Goal: Task Accomplishment & Management: Manage account settings

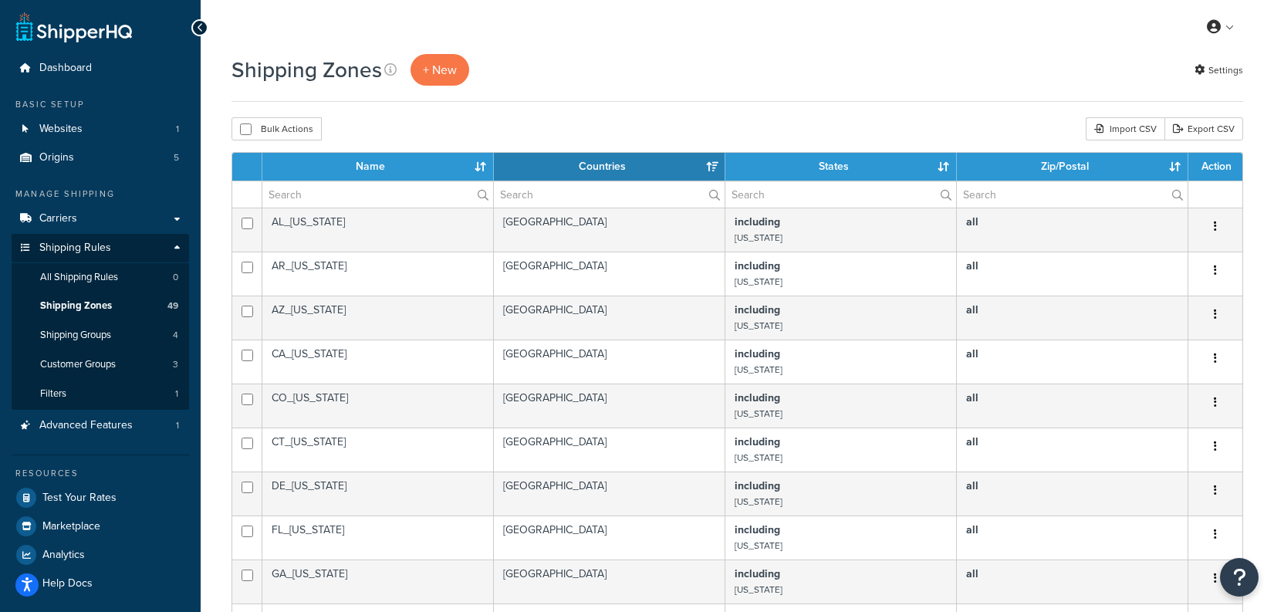
select select "15"
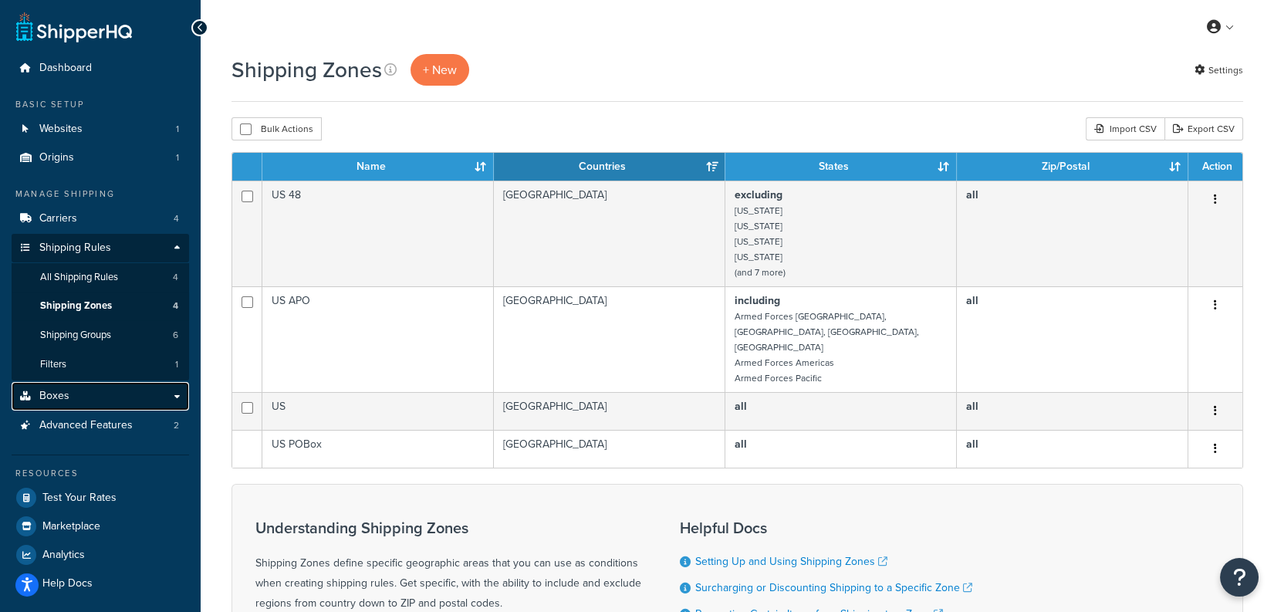
click at [126, 393] on link "Boxes" at bounding box center [100, 396] width 177 height 29
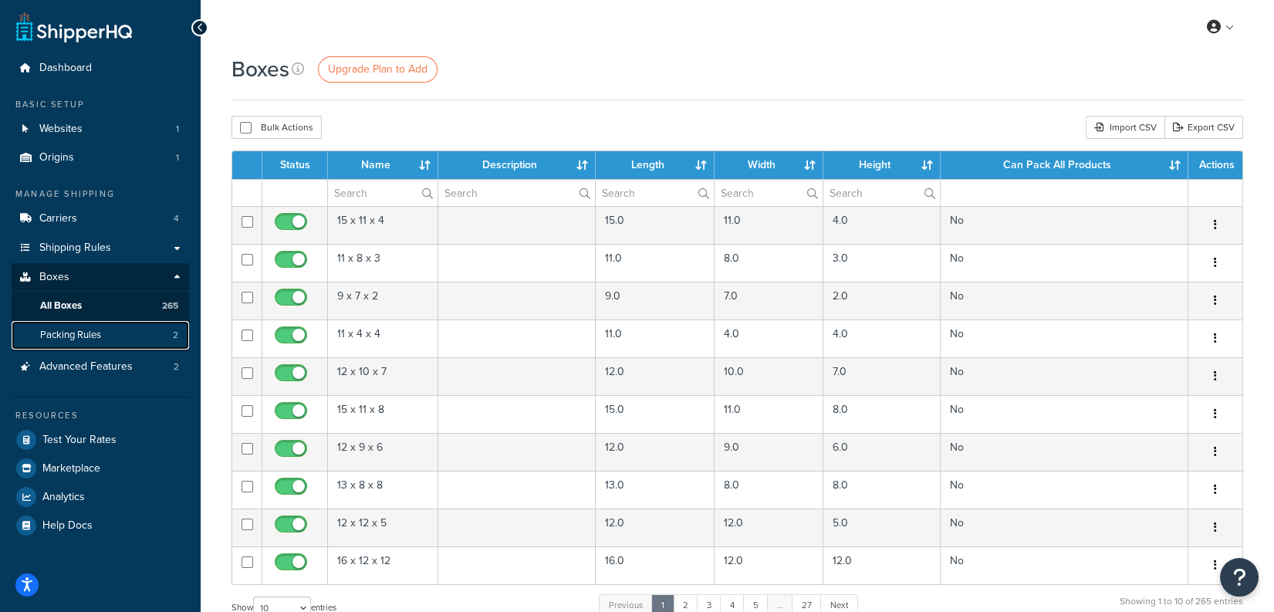
click at [122, 343] on link "Packing Rules 2" at bounding box center [100, 335] width 177 height 29
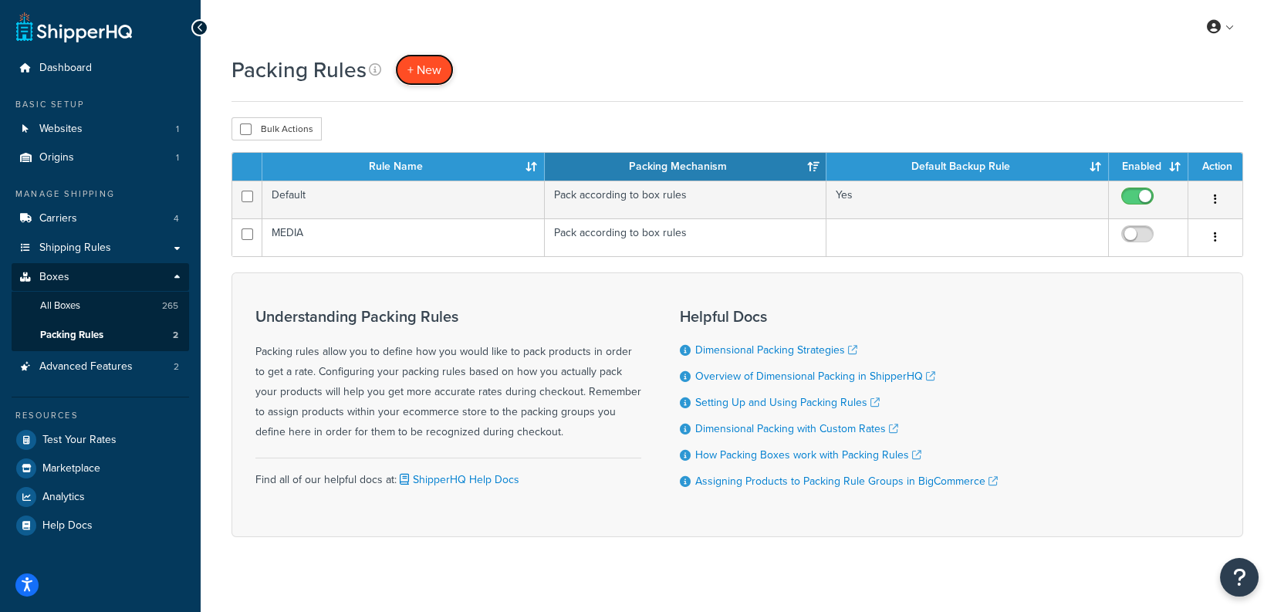
click at [434, 81] on link "+ New" at bounding box center [424, 70] width 59 height 32
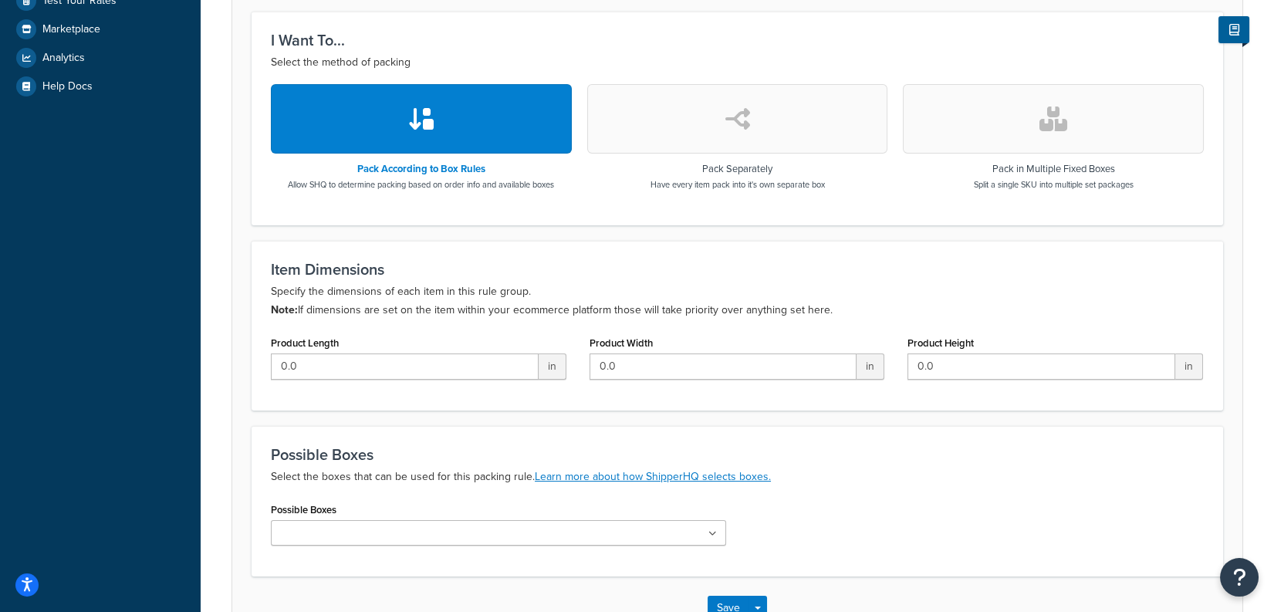
click at [672, 142] on button "button" at bounding box center [737, 118] width 301 height 69
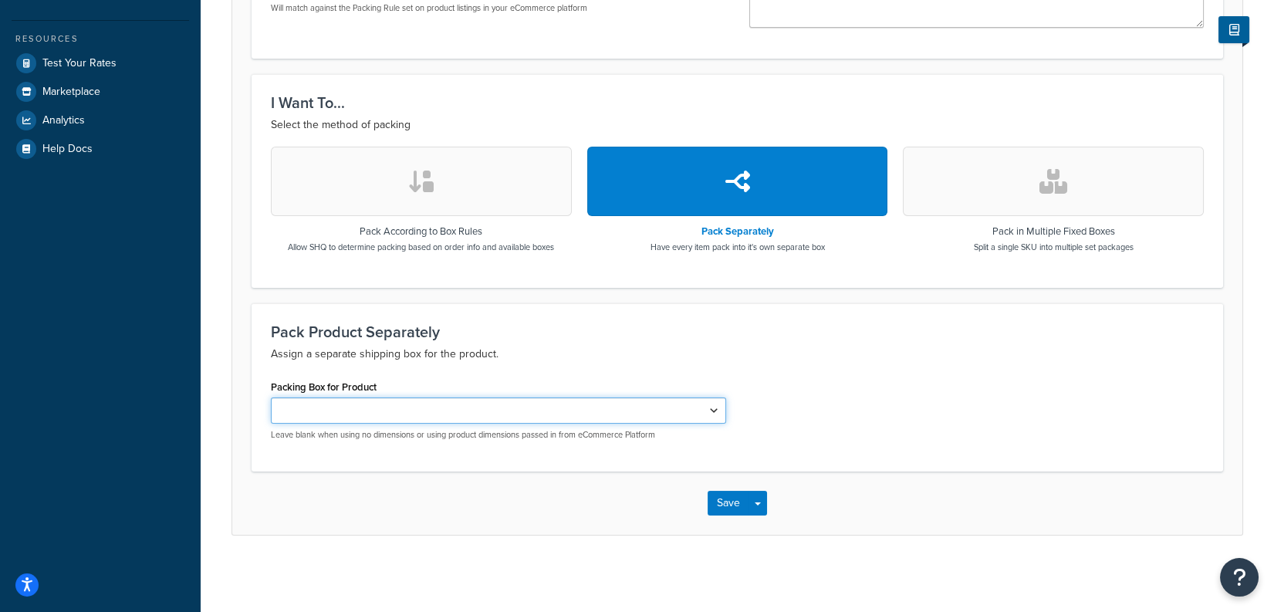
click at [422, 412] on select "15 x 11 x 4 11 x 8 x 3 9 x 7 x 2 11 x 4 x 4 12 x 10 x 7 15 x 11 x 8 12 x 9 x 6 …" at bounding box center [498, 410] width 455 height 26
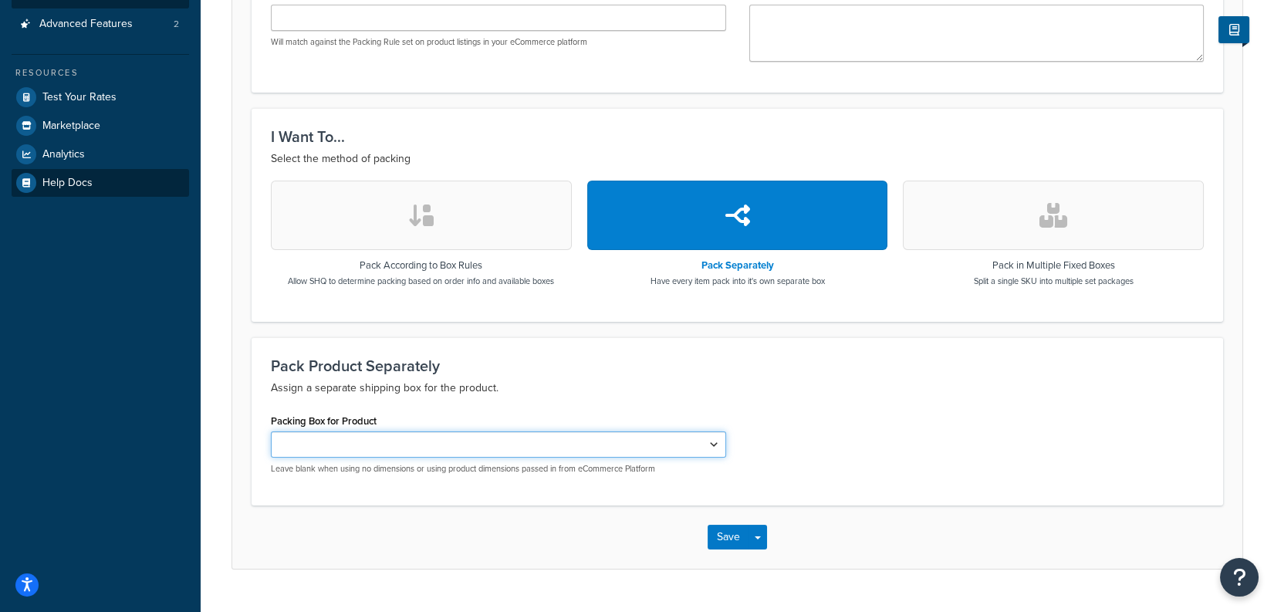
scroll to position [0, 0]
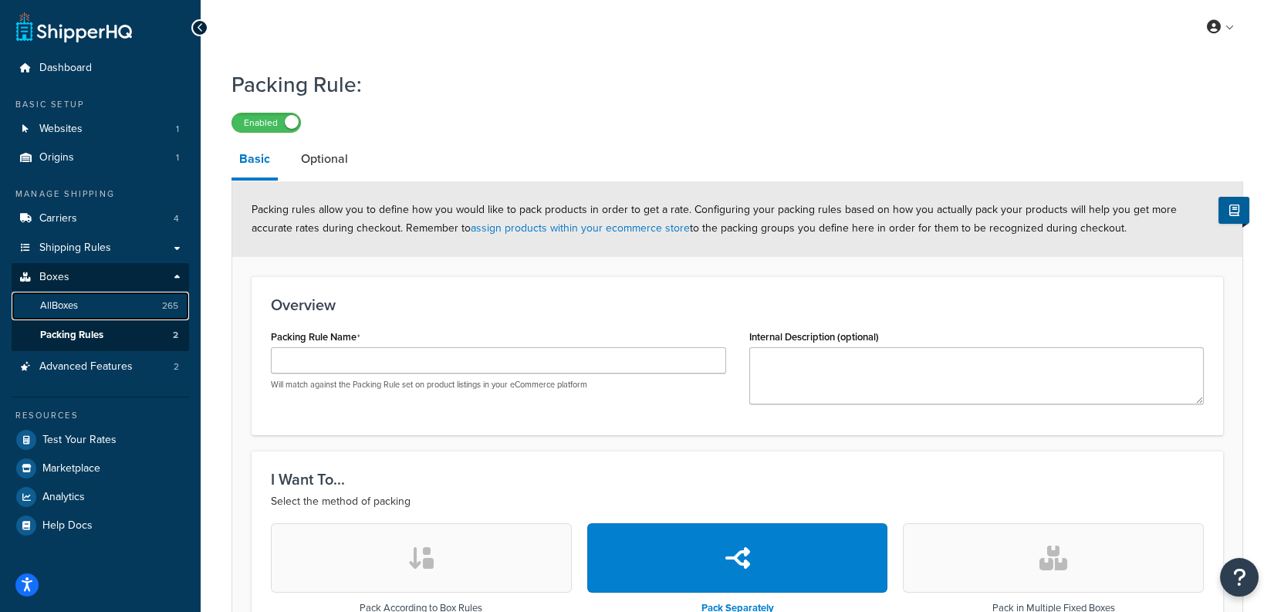
click at [103, 311] on link "All Boxes 265" at bounding box center [100, 306] width 177 height 29
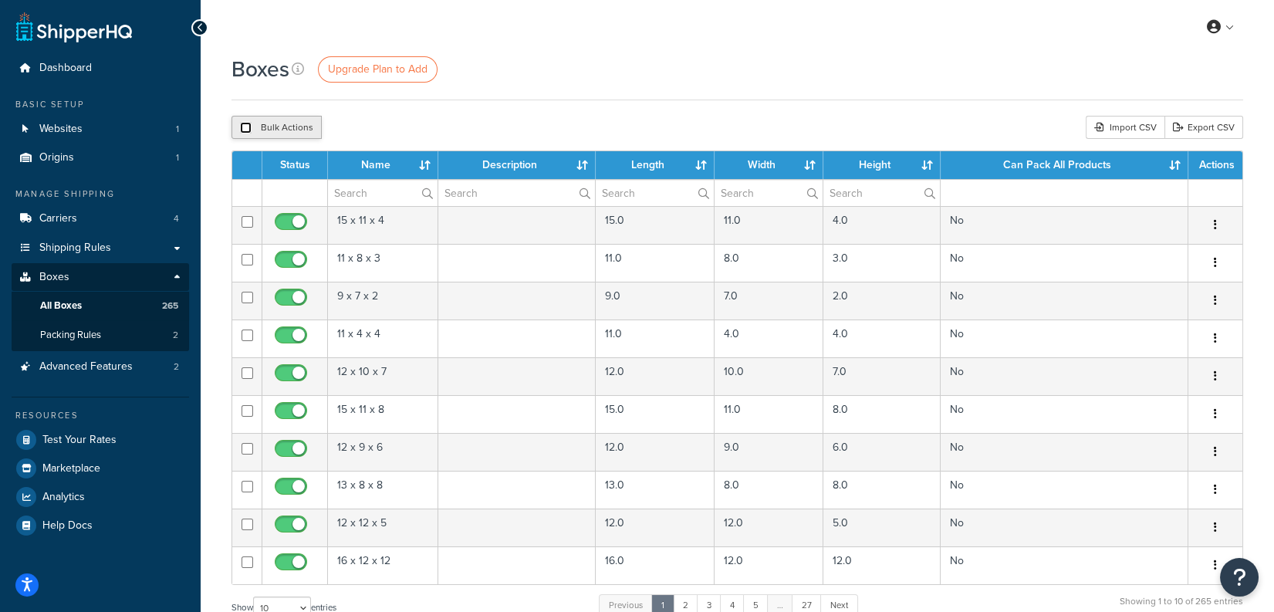
click at [242, 129] on input "checkbox" at bounding box center [246, 128] width 12 height 12
checkbox input "true"
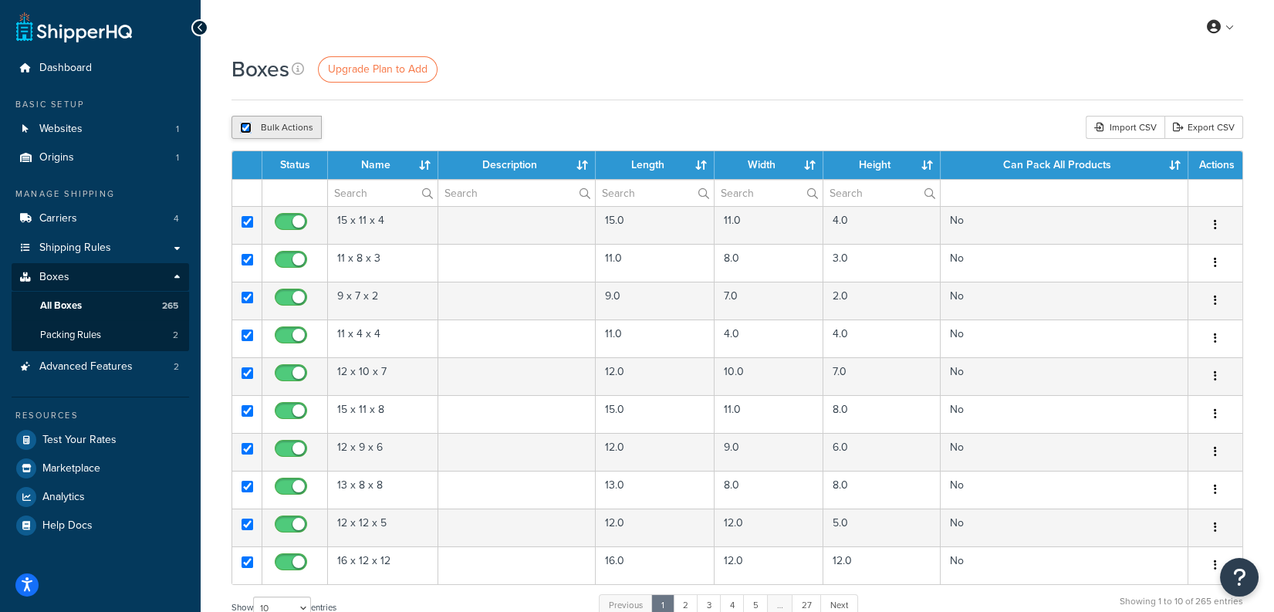
checkbox input "true"
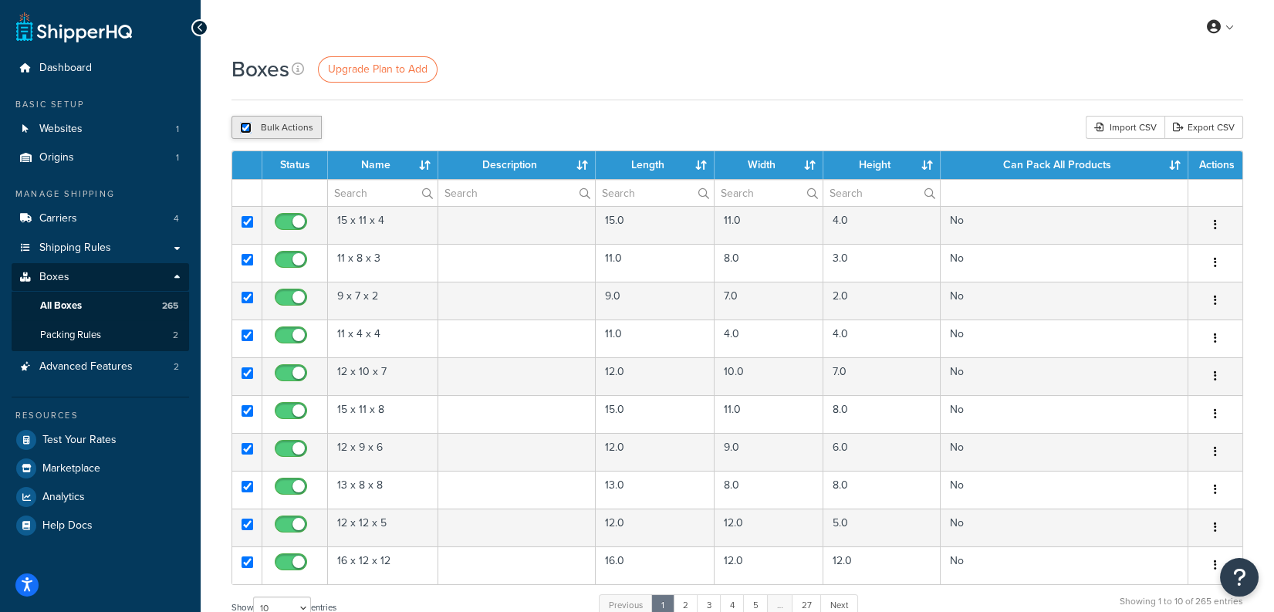
checkbox input "true"
click at [242, 129] on input "checkbox" at bounding box center [246, 128] width 12 height 12
checkbox input "false"
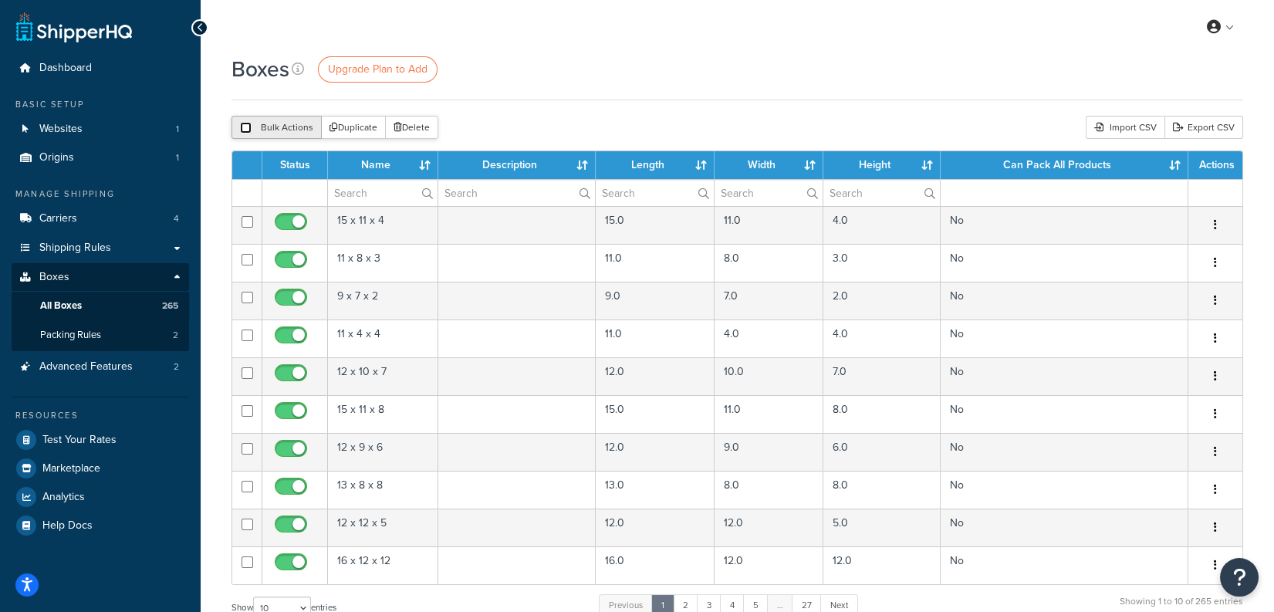
checkbox input "false"
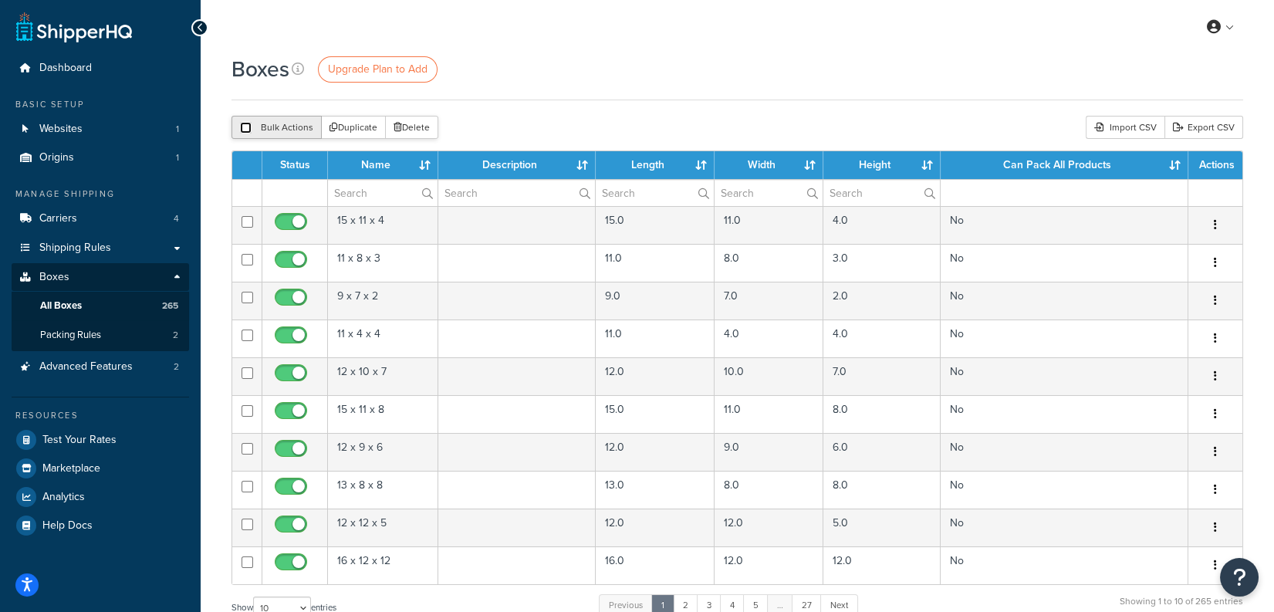
checkbox input "false"
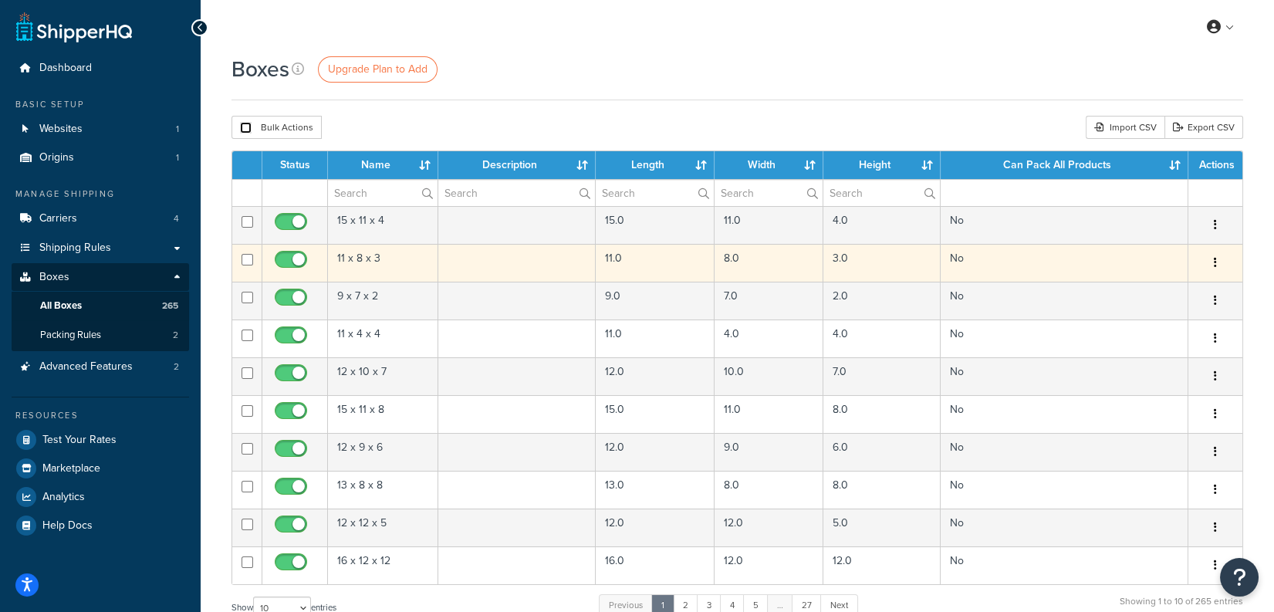
drag, startPoint x: 252, startPoint y: 259, endPoint x: 253, endPoint y: 278, distance: 18.5
click at [252, 259] on input "checkbox" at bounding box center [248, 260] width 12 height 12
checkbox input "true"
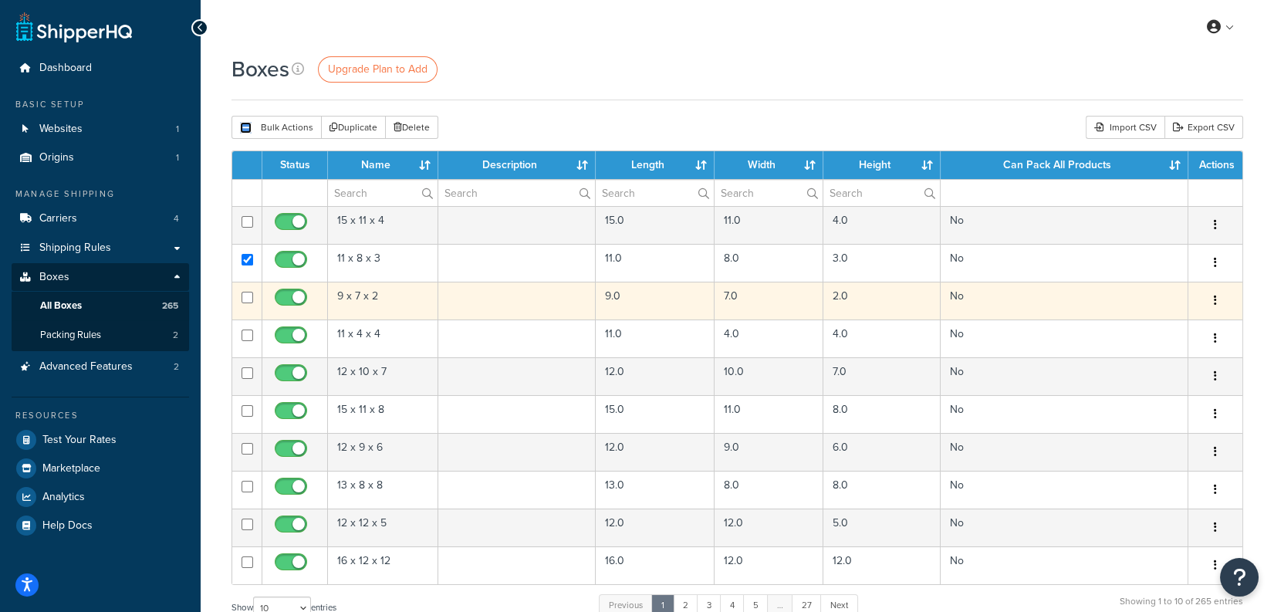
click at [248, 296] on input "checkbox" at bounding box center [248, 298] width 12 height 12
checkbox input "true"
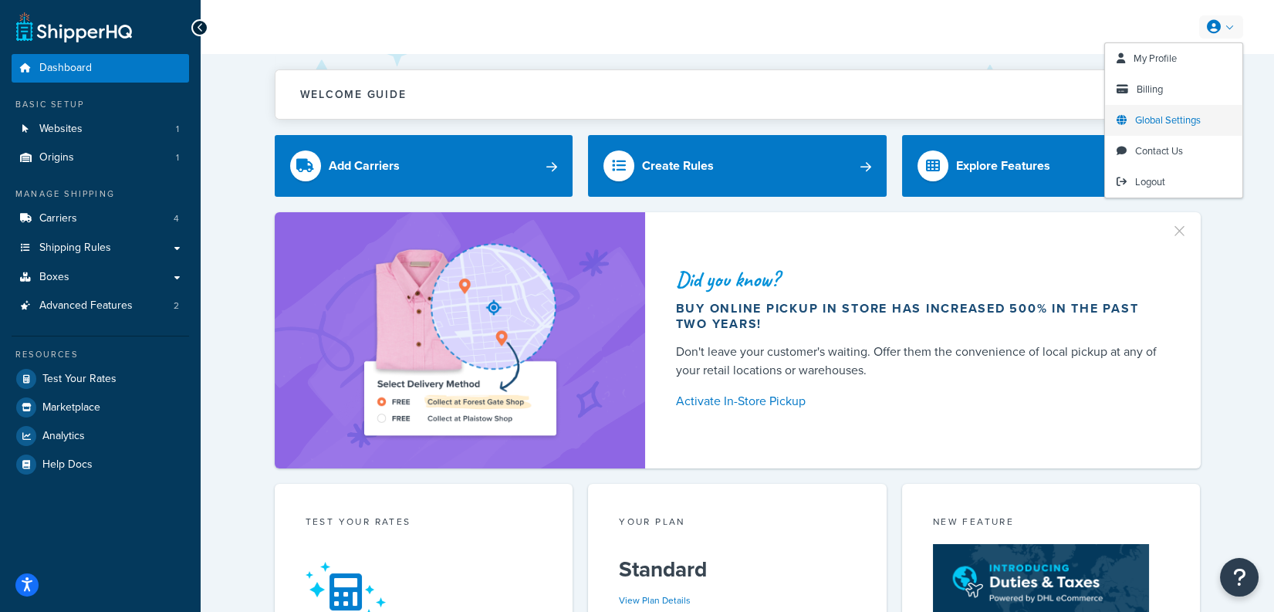
drag, startPoint x: 1148, startPoint y: 181, endPoint x: 1188, endPoint y: 112, distance: 80.2
click at [1148, 181] on span "Logout" at bounding box center [1150, 181] width 30 height 15
